Goal: Transaction & Acquisition: Purchase product/service

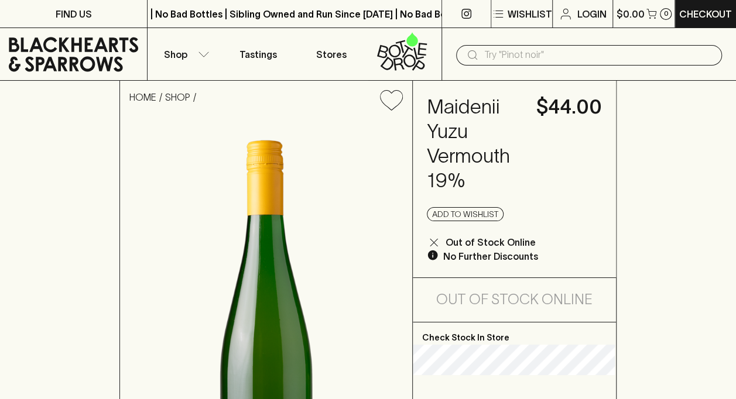
click at [61, 41] on icon at bounding box center [73, 54] width 129 height 35
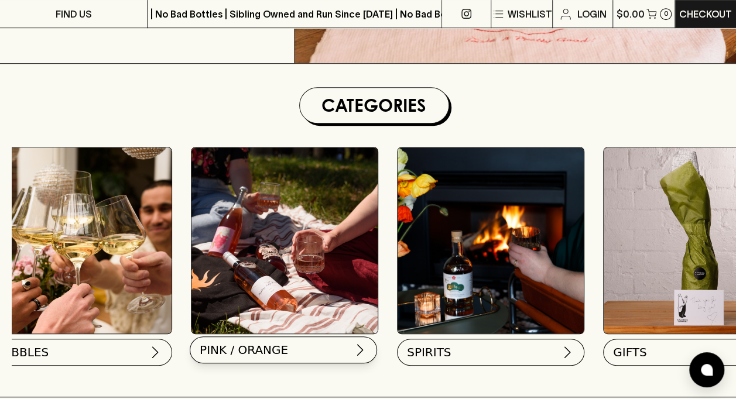
scroll to position [0, 579]
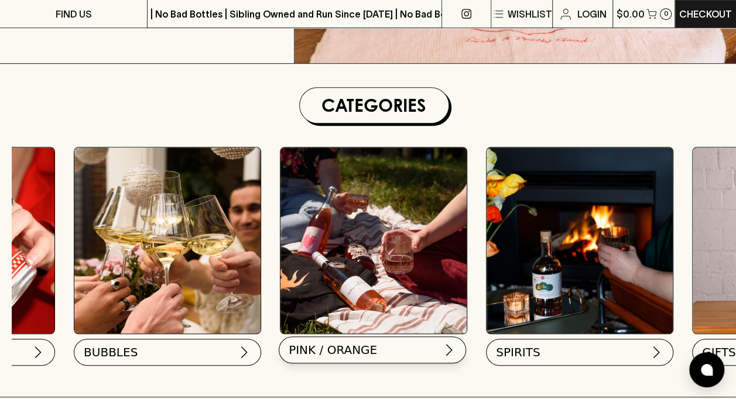
click at [376, 351] on button "PINK / ORANGE" at bounding box center [372, 350] width 187 height 27
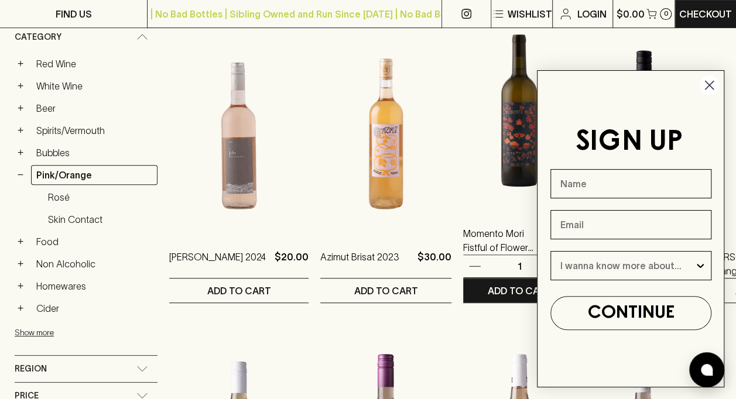
scroll to position [234, 0]
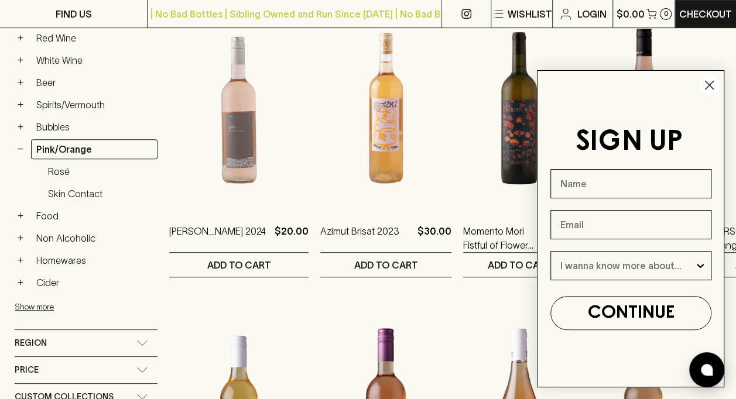
click at [711, 87] on circle "Close dialog" at bounding box center [708, 85] width 19 height 19
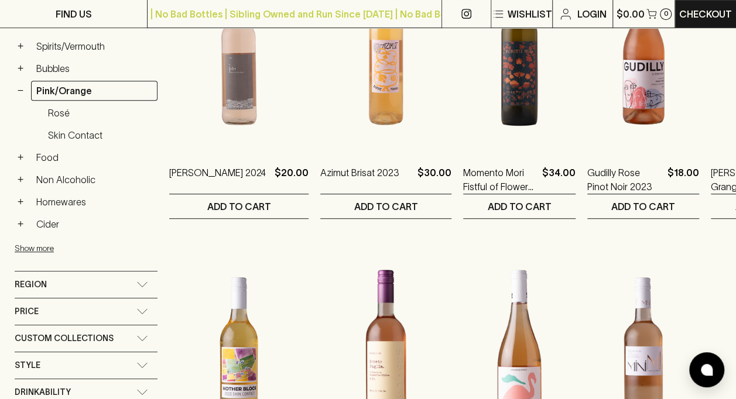
scroll to position [117, 0]
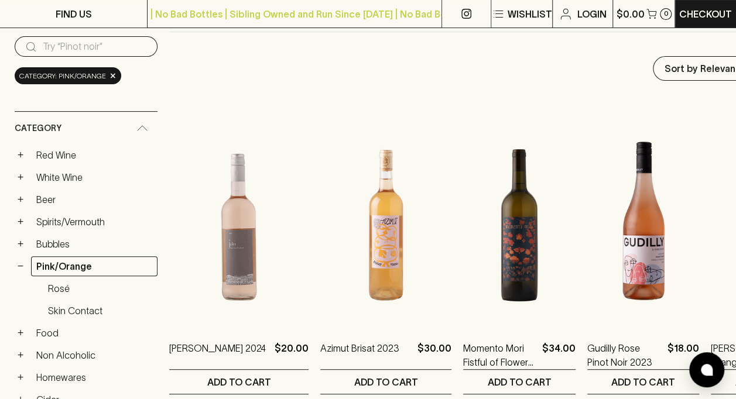
click at [50, 40] on input "search" at bounding box center [95, 46] width 105 height 19
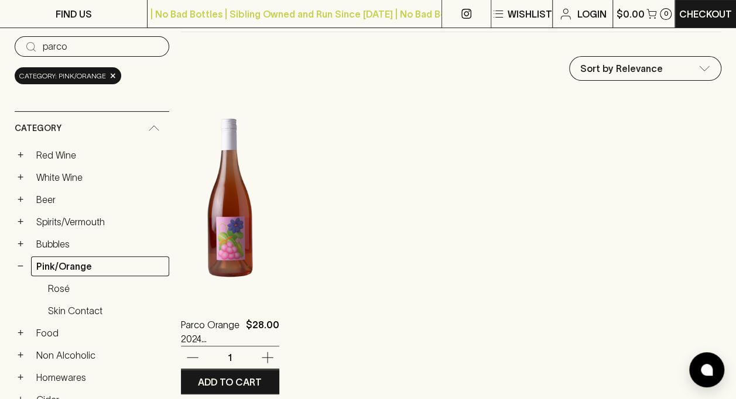
type input "parco"
click at [207, 202] on img at bounding box center [230, 197] width 99 height 205
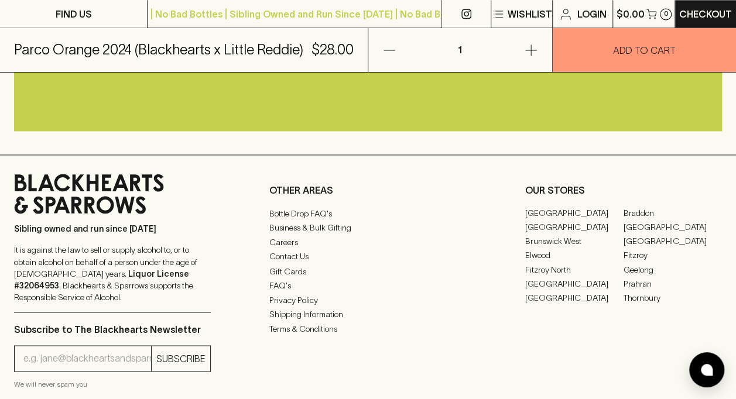
scroll to position [937, 0]
